Goal: Information Seeking & Learning: Learn about a topic

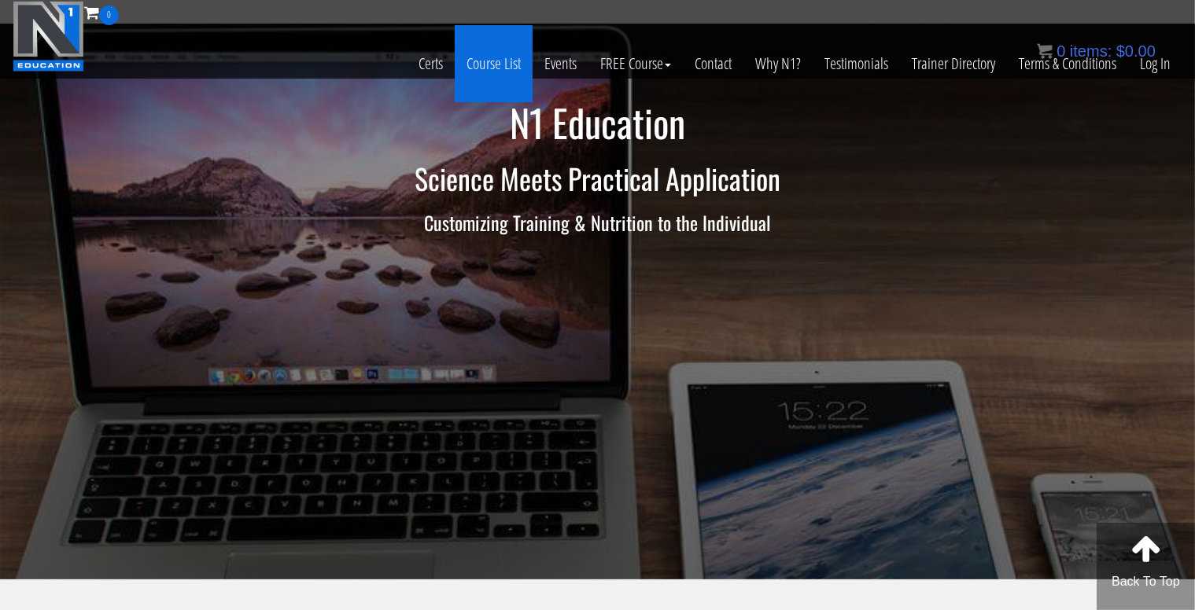
click at [485, 73] on link "Course List" at bounding box center [494, 63] width 78 height 77
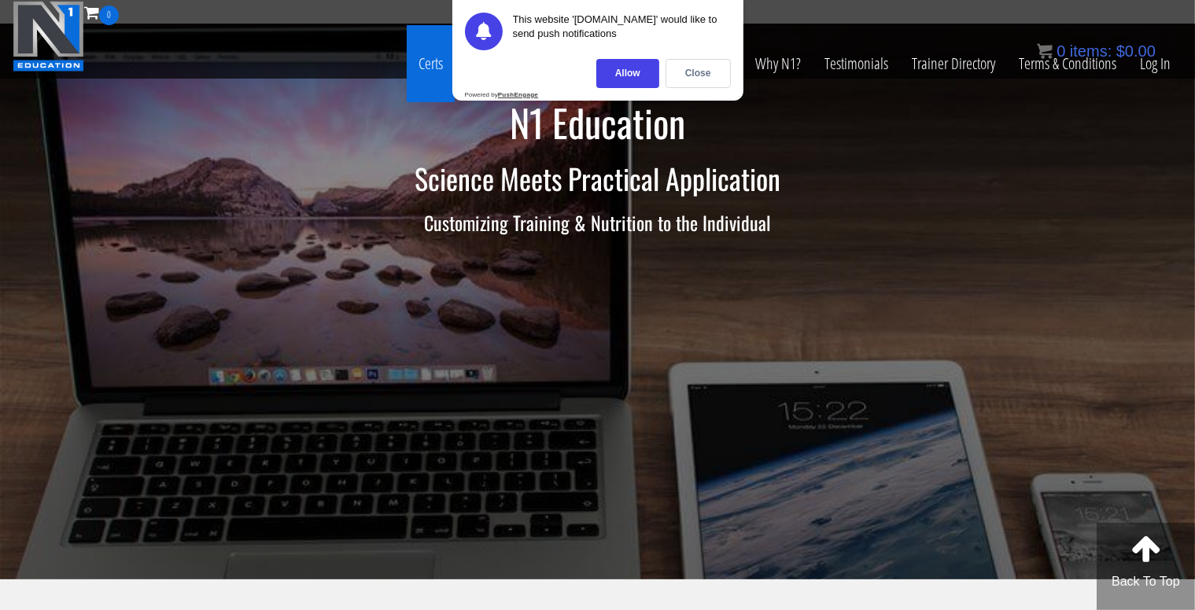
click at [426, 67] on link "Certs" at bounding box center [431, 63] width 48 height 77
click at [706, 68] on div "Close" at bounding box center [697, 73] width 65 height 29
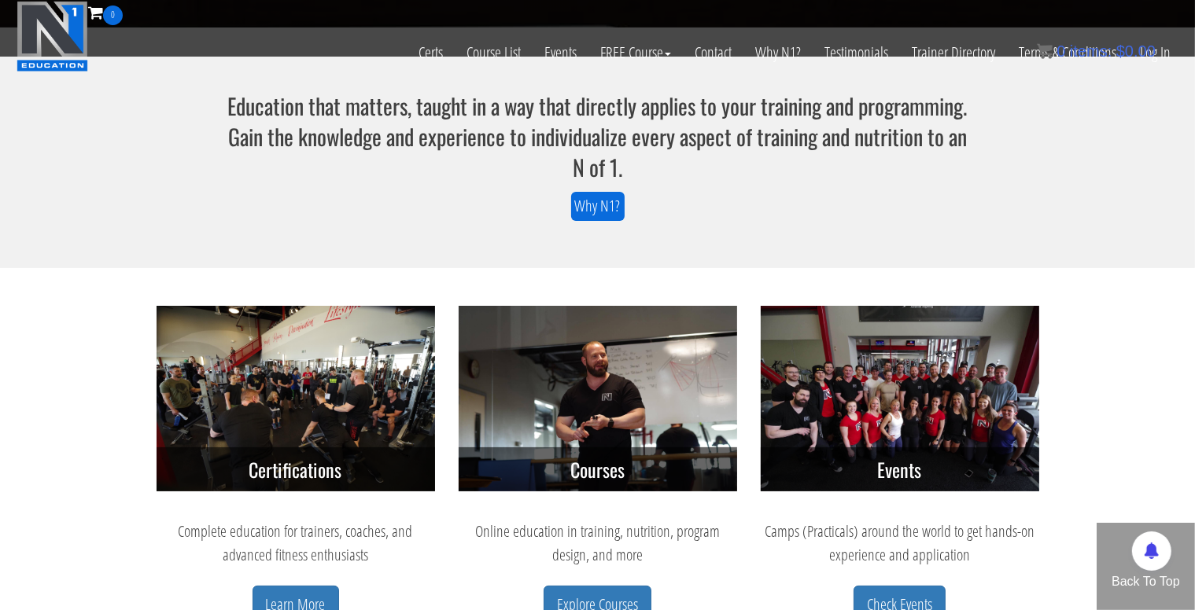
scroll to position [452, 0]
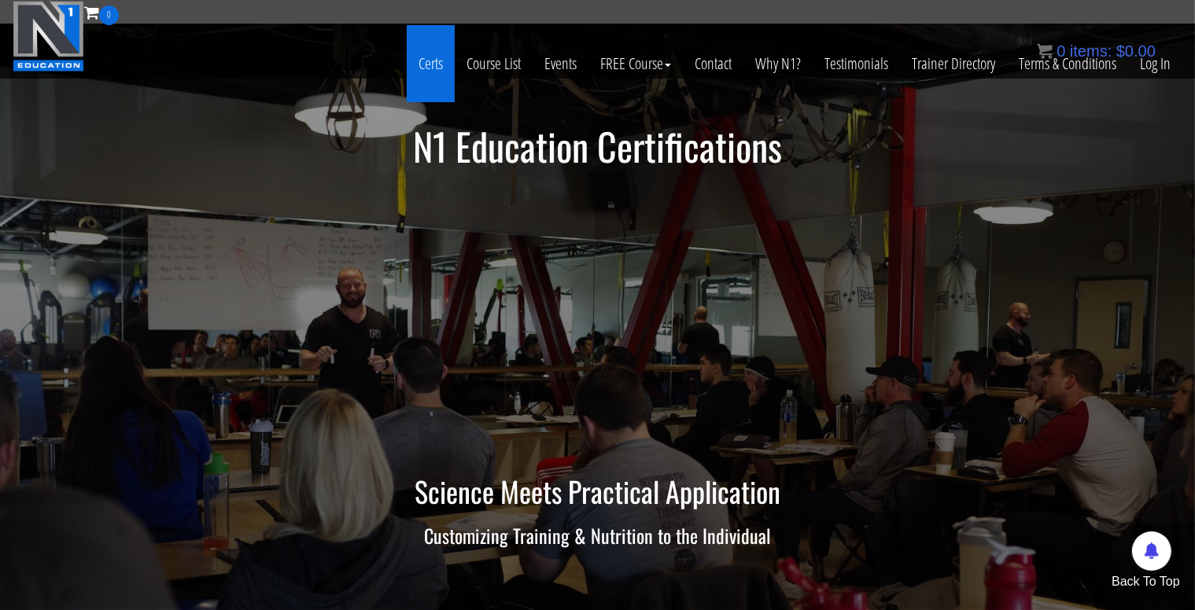
click at [441, 65] on link "Certs" at bounding box center [431, 63] width 48 height 77
click at [43, 42] on img at bounding box center [49, 36] width 72 height 71
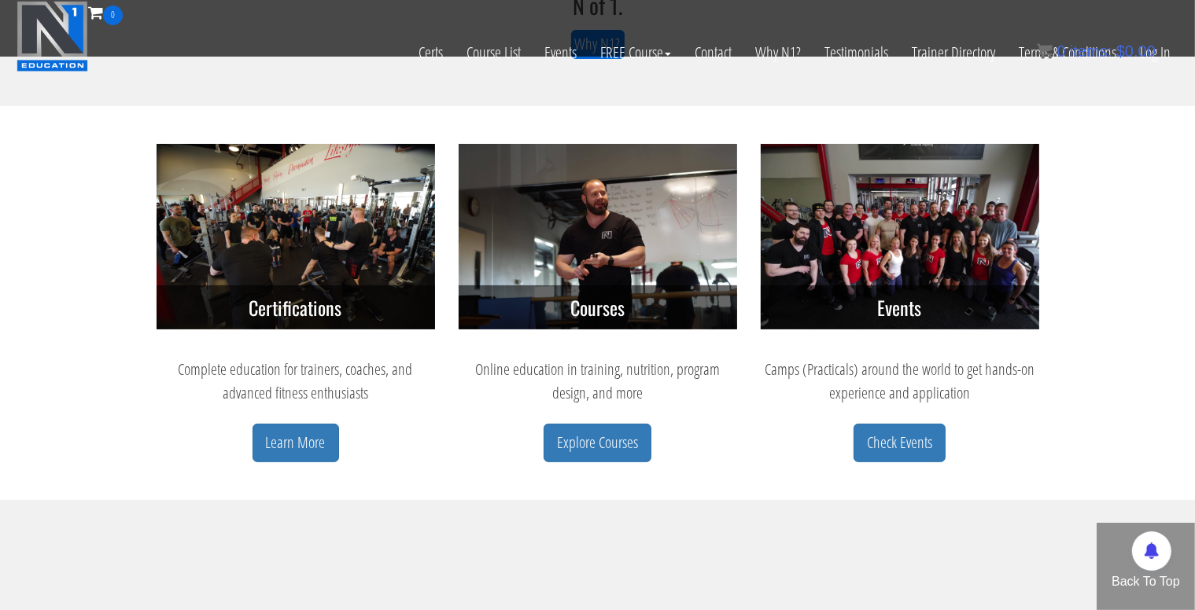
scroll to position [620, 0]
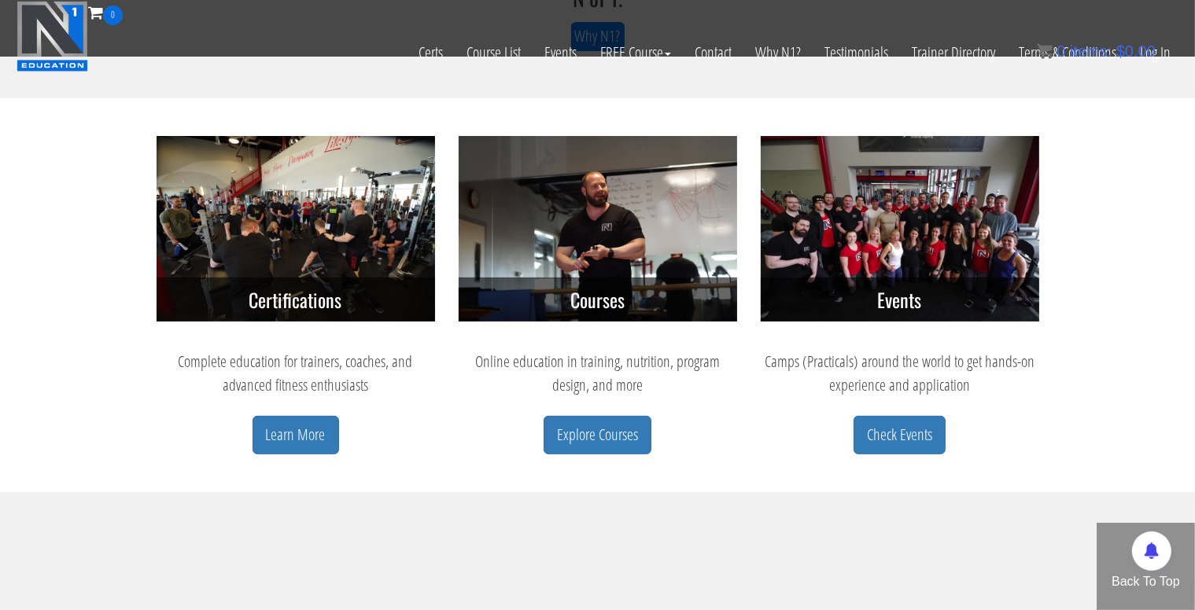
click at [302, 413] on div "Complete education for trainers, coaches, and advanced fitness enthusiasts Lear…" at bounding box center [296, 402] width 278 height 105
click at [305, 439] on link "Learn More" at bounding box center [296, 435] width 87 height 39
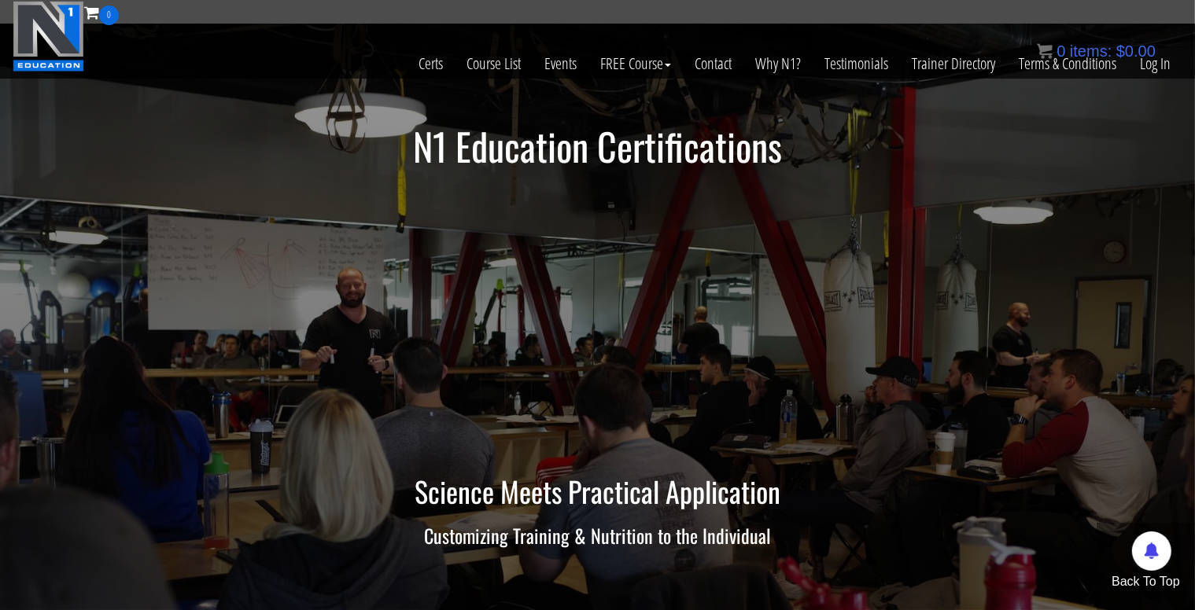
click at [57, 45] on img at bounding box center [49, 36] width 72 height 71
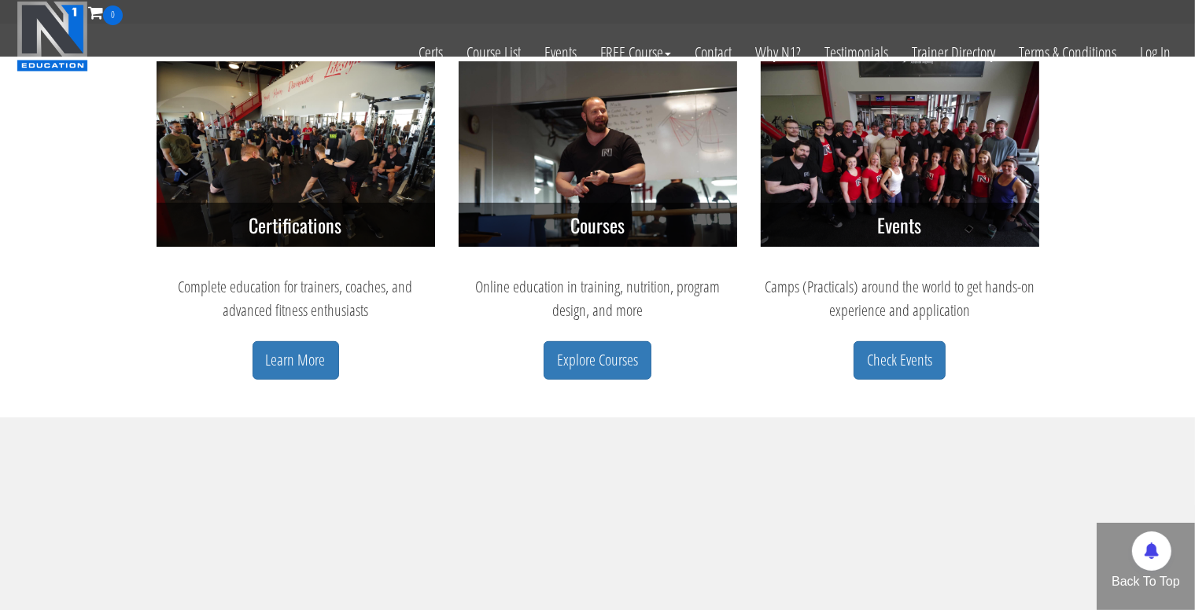
scroll to position [695, 0]
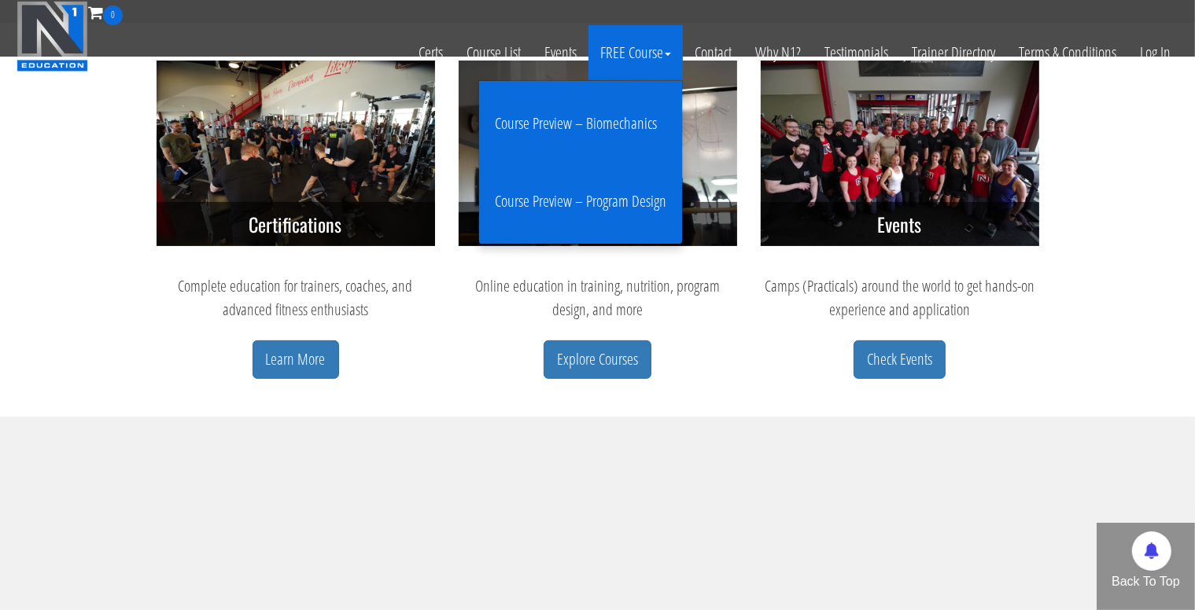
click at [585, 174] on link "Course Preview – Program Design" at bounding box center [580, 202] width 195 height 62
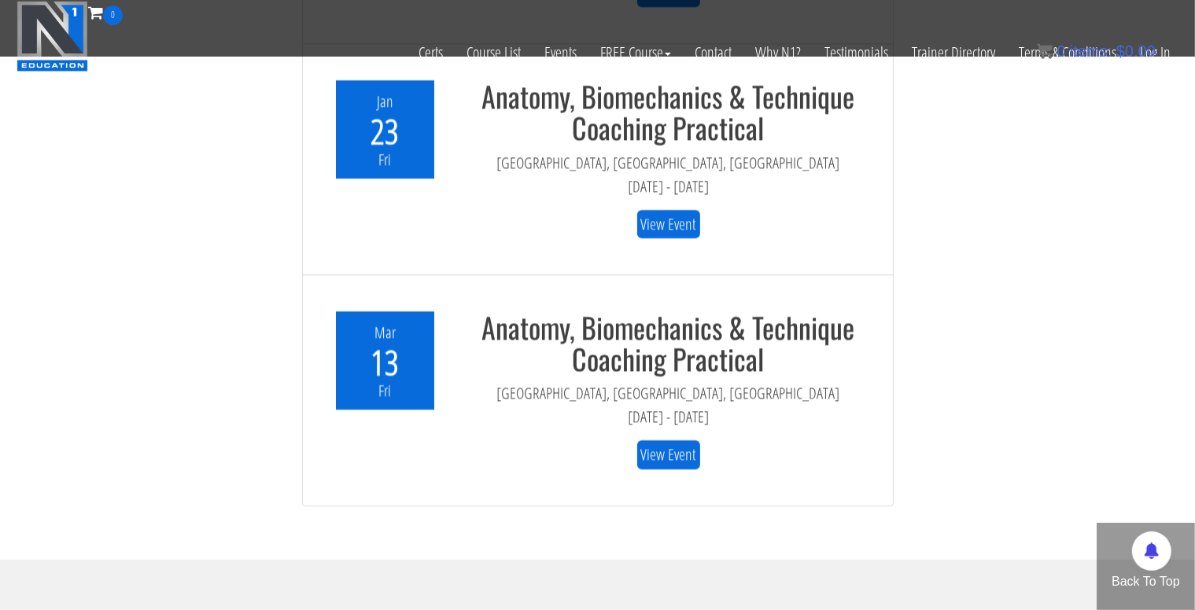
scroll to position [4627, 0]
